Goal: Task Accomplishment & Management: Manage account settings

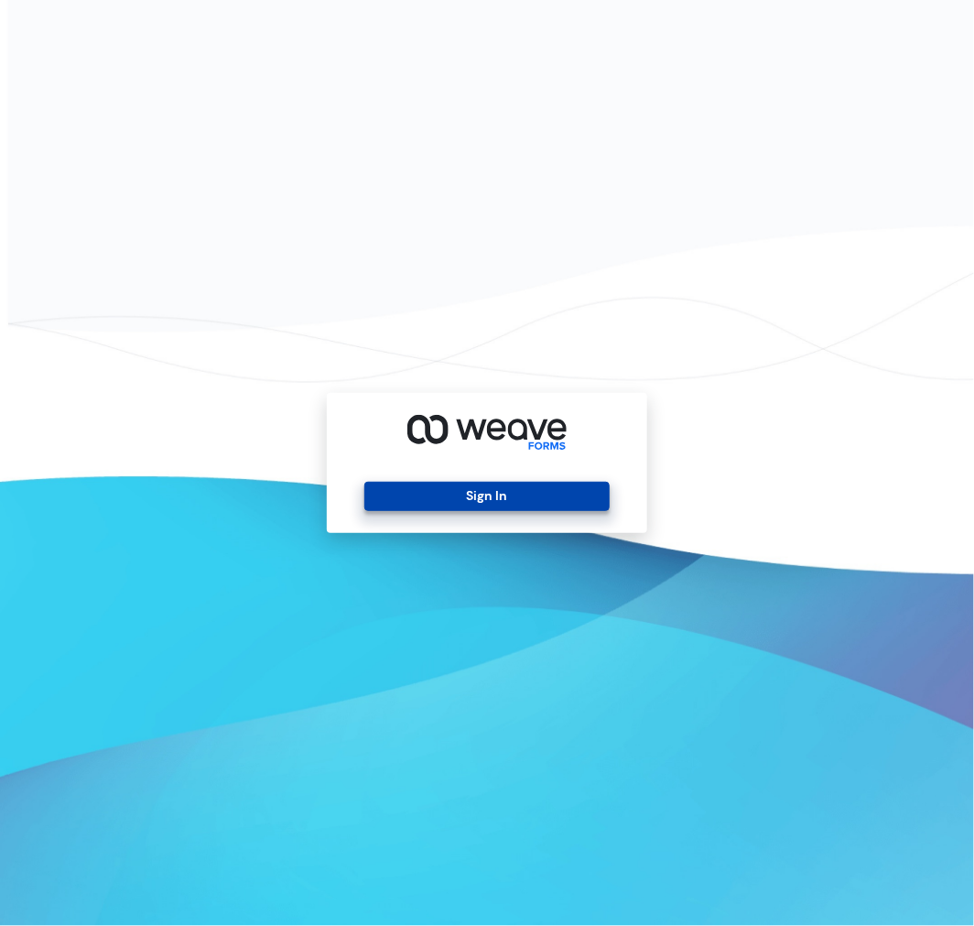
drag, startPoint x: 482, startPoint y: 516, endPoint x: 478, endPoint y: 500, distance: 16.0
click at [482, 516] on div "Sign In" at bounding box center [487, 463] width 321 height 140
click at [478, 500] on button "Sign In" at bounding box center [487, 496] width 245 height 29
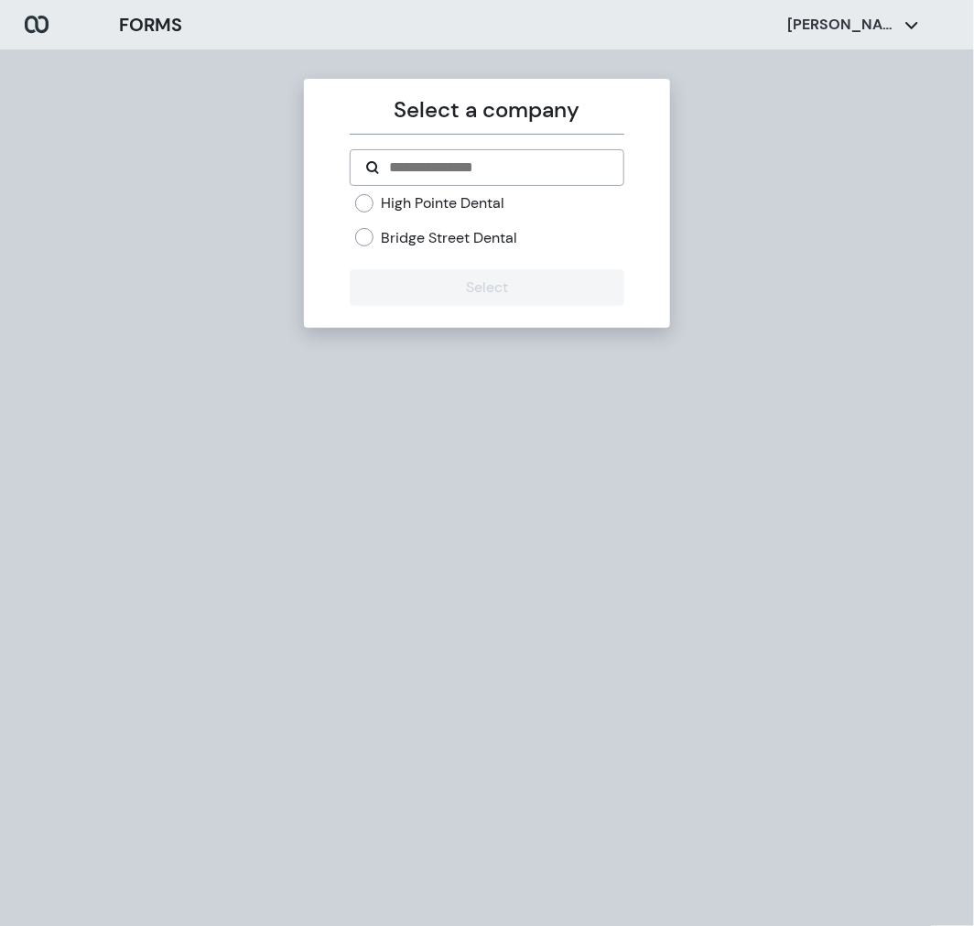
click at [419, 209] on label "High Pointe Dental" at bounding box center [443, 203] width 124 height 20
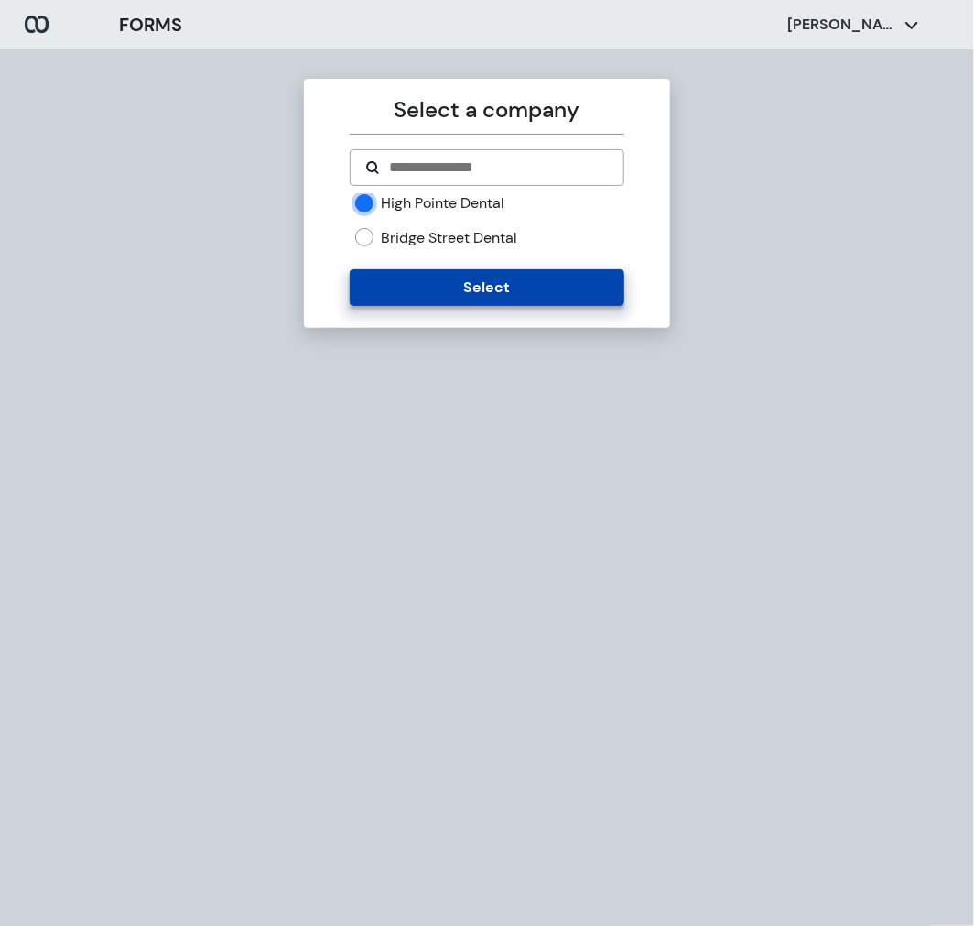
click at [388, 290] on button "Select" at bounding box center [487, 287] width 274 height 37
